Goal: Register for event/course

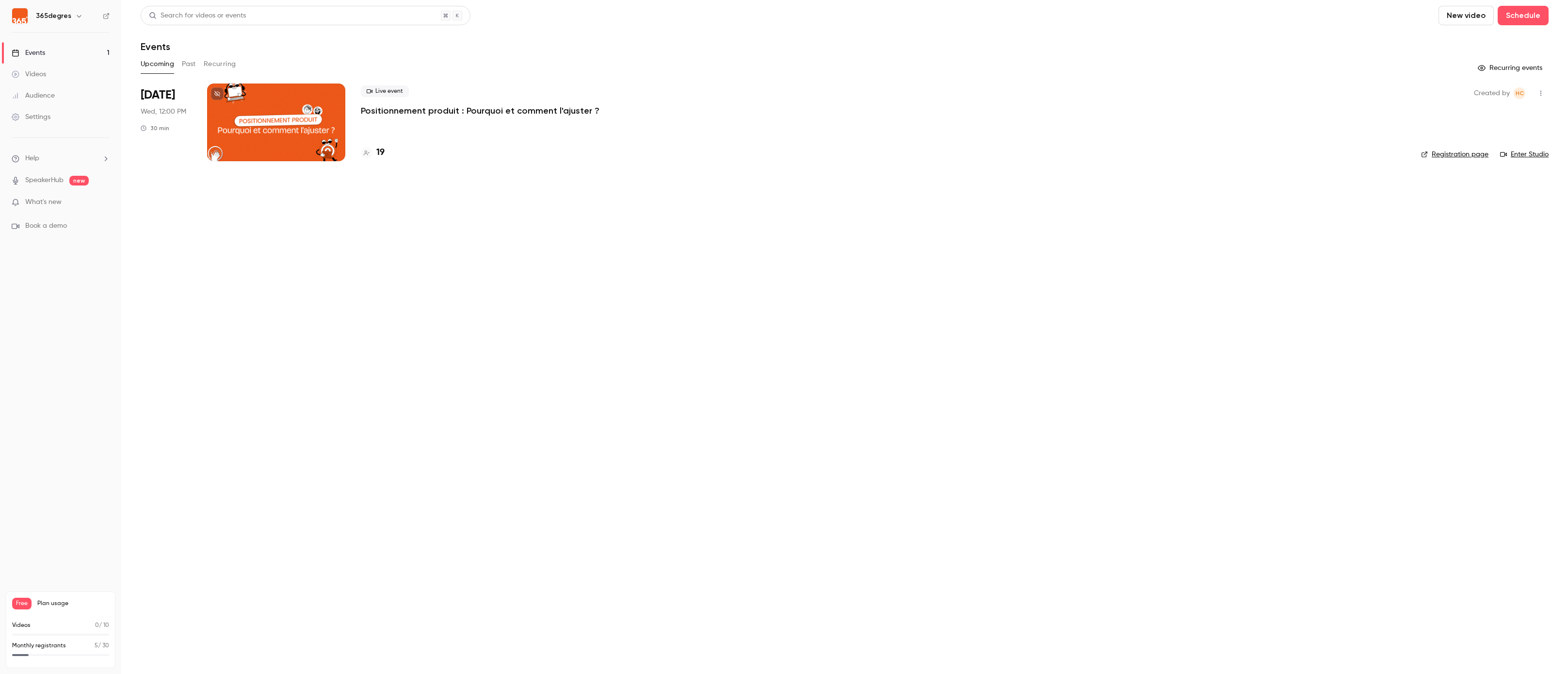
click at [390, 159] on div "Live event Positionnement produit : Pourquoi et comment l'ajuster ? 19" at bounding box center [884, 122] width 1045 height 78
click at [382, 156] on h4 "19" at bounding box center [380, 153] width 8 height 13
